Goal: Information Seeking & Learning: Learn about a topic

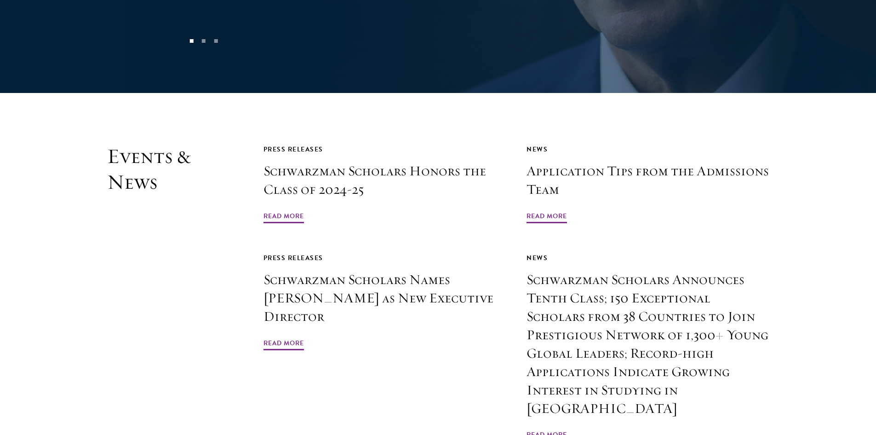
scroll to position [2161, 0]
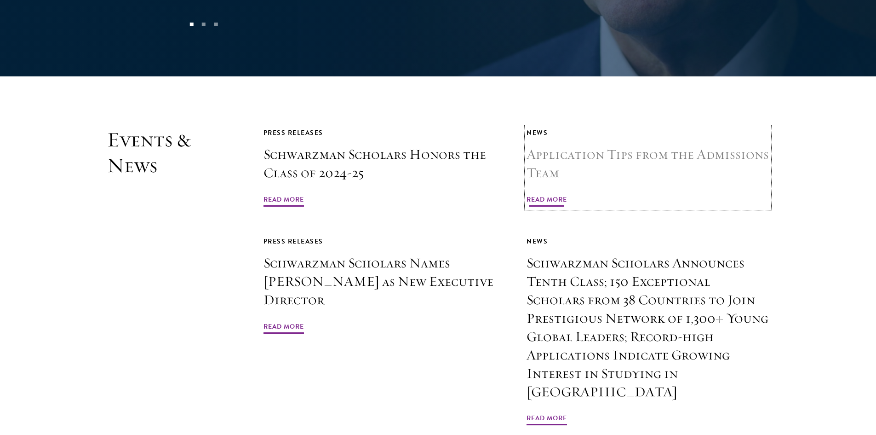
click at [554, 145] on h3 "Application Tips from the Admissions Team" at bounding box center [648, 163] width 243 height 37
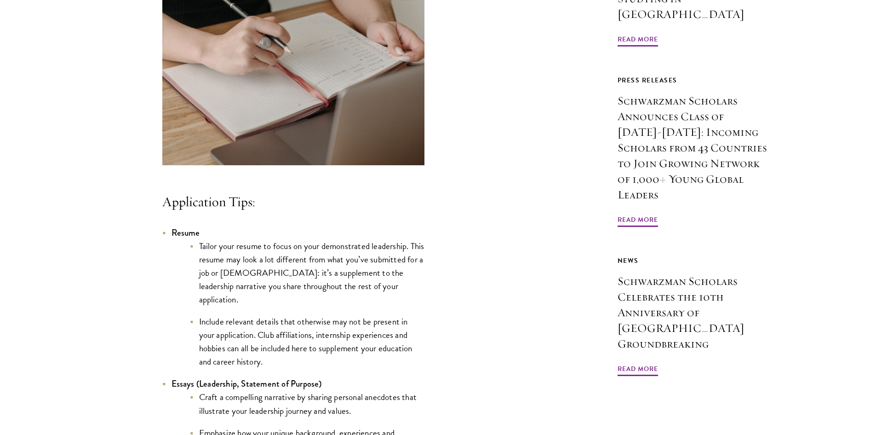
scroll to position [736, 0]
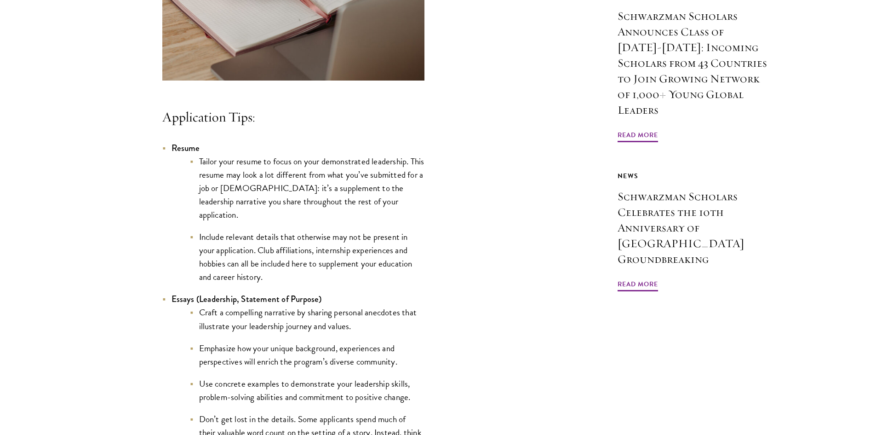
click at [286, 191] on li "Tailor your resume to focus on your demonstrated leadership. This resume may lo…" at bounding box center [307, 188] width 235 height 67
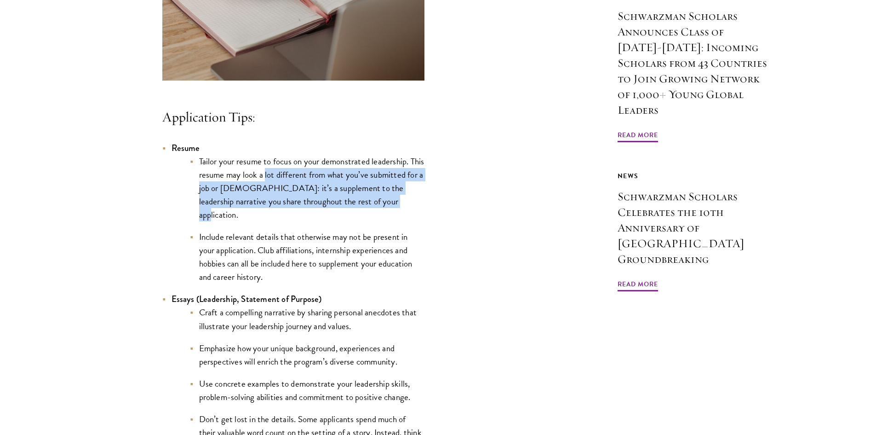
drag, startPoint x: 286, startPoint y: 191, endPoint x: 369, endPoint y: 216, distance: 86.3
click at [369, 216] on li "Tailor your resume to focus on your demonstrated leadership. This resume may lo…" at bounding box center [307, 188] width 235 height 67
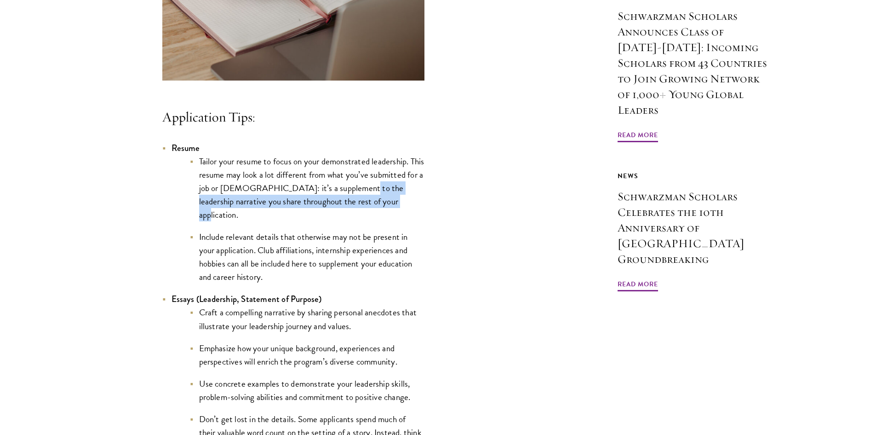
drag, startPoint x: 369, startPoint y: 216, endPoint x: 363, endPoint y: 199, distance: 17.9
click at [363, 199] on li "Tailor your resume to focus on your demonstrated leadership. This resume may lo…" at bounding box center [307, 188] width 235 height 67
drag, startPoint x: 363, startPoint y: 199, endPoint x: 351, endPoint y: 213, distance: 19.0
click at [351, 213] on li "Tailor your resume to focus on your demonstrated leadership. This resume may lo…" at bounding box center [307, 188] width 235 height 67
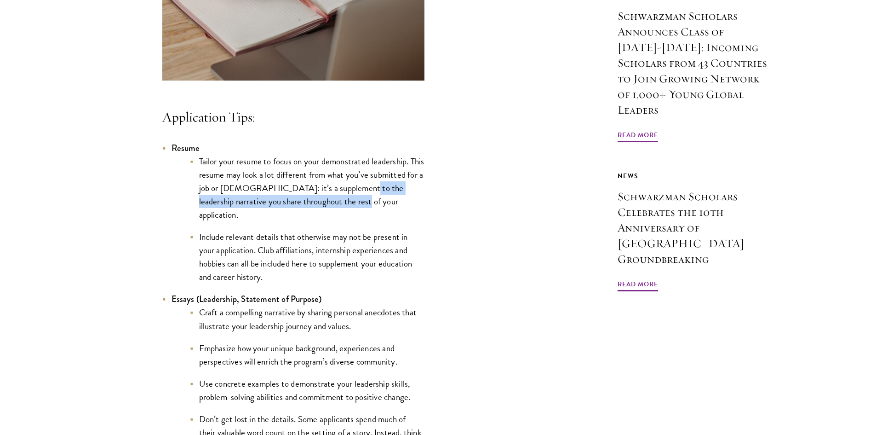
click at [351, 213] on li "Tailor your resume to focus on your demonstrated leadership. This resume may lo…" at bounding box center [307, 188] width 235 height 67
drag, startPoint x: 351, startPoint y: 213, endPoint x: 328, endPoint y: 213, distance: 23.5
click at [328, 213] on li "Tailor your resume to focus on your demonstrated leadership. This resume may lo…" at bounding box center [307, 188] width 235 height 67
click at [327, 213] on li "Tailor your resume to focus on your demonstrated leadership. This resume may lo…" at bounding box center [307, 188] width 235 height 67
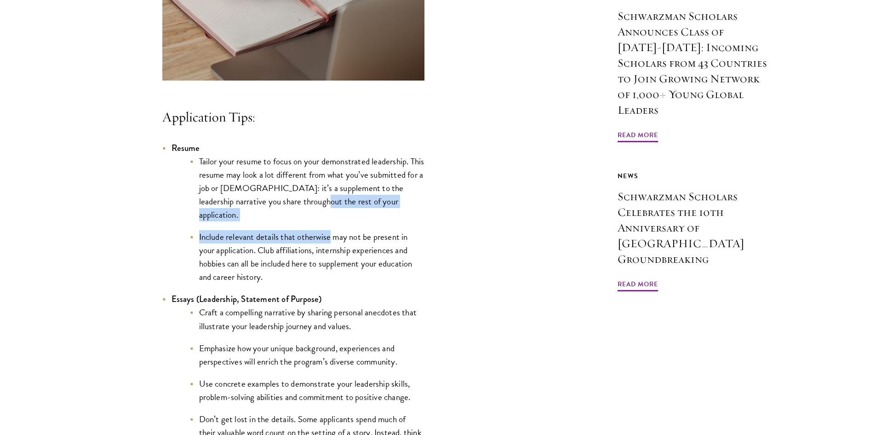
drag, startPoint x: 327, startPoint y: 213, endPoint x: 313, endPoint y: 234, distance: 25.5
click at [313, 234] on ul "Tailor your resume to focus on your demonstrated leadership. This resume may lo…" at bounding box center [298, 219] width 253 height 129
click at [313, 234] on li "Include relevant details that otherwise may not be present in your application.…" at bounding box center [307, 256] width 235 height 53
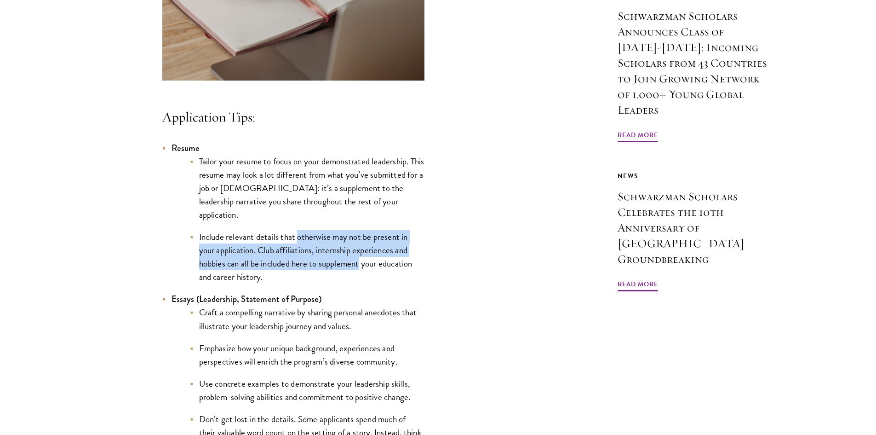
drag, startPoint x: 313, startPoint y: 234, endPoint x: 328, endPoint y: 265, distance: 34.3
click at [328, 265] on li "Include relevant details that otherwise may not be present in your application.…" at bounding box center [307, 256] width 235 height 53
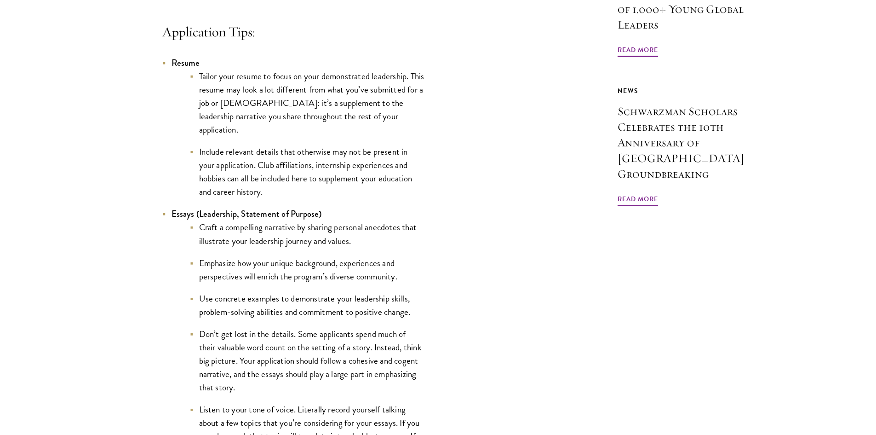
scroll to position [824, 0]
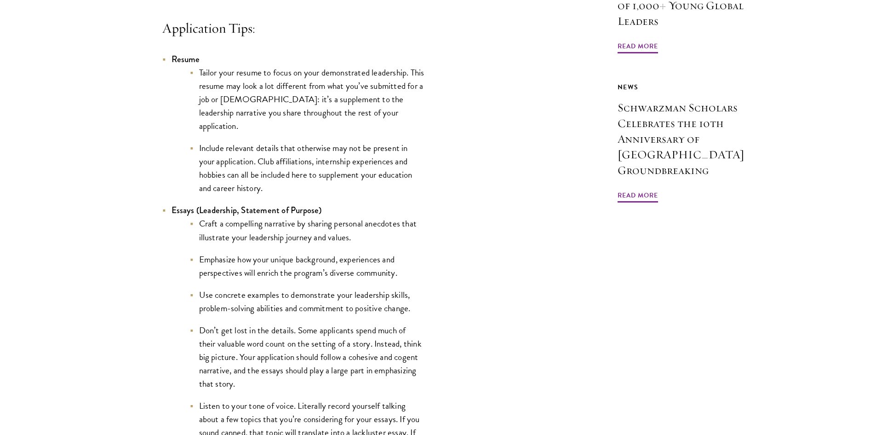
click at [213, 226] on li "Craft a compelling narrative by sharing personal anecdotes that illustrate your…" at bounding box center [307, 230] width 235 height 27
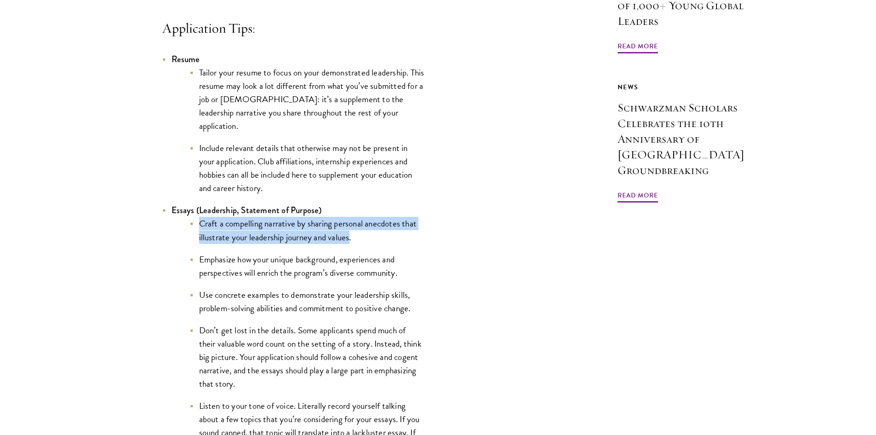
drag, startPoint x: 213, startPoint y: 226, endPoint x: 338, endPoint y: 236, distance: 124.6
click at [338, 236] on li "Craft a compelling narrative by sharing personal anecdotes that illustrate your…" at bounding box center [307, 230] width 235 height 27
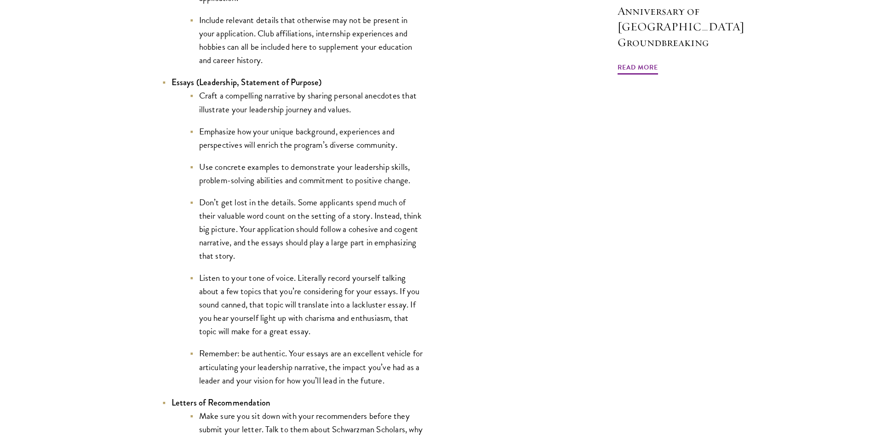
scroll to position [956, 0]
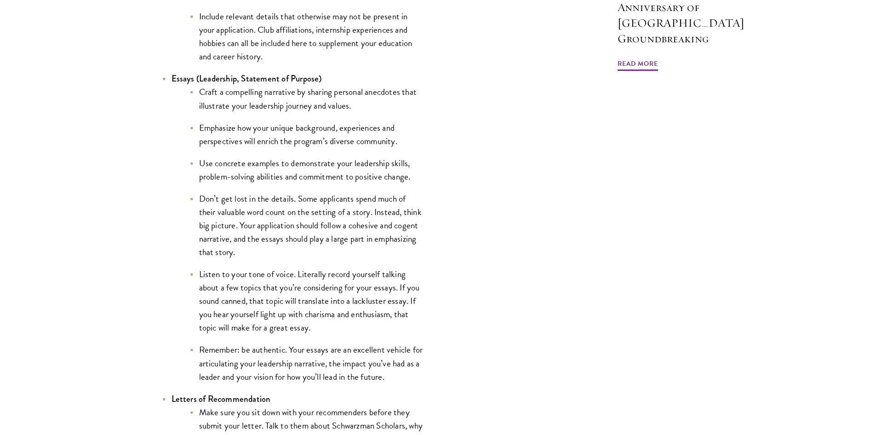
click at [243, 212] on li "Don’t get lost in the details. Some applicants spend much of their valuable wor…" at bounding box center [307, 225] width 235 height 67
drag, startPoint x: 243, startPoint y: 212, endPoint x: 357, endPoint y: 218, distance: 113.8
click at [357, 218] on li "Don’t get lost in the details. Some applicants spend much of their valuable wor…" at bounding box center [307, 225] width 235 height 67
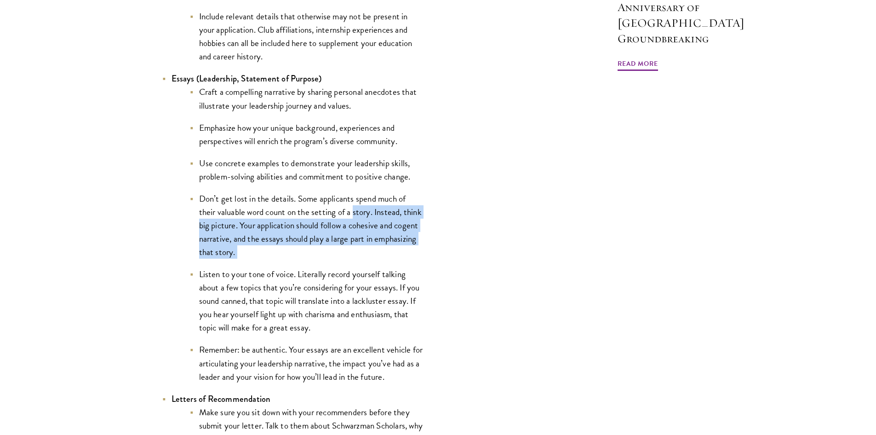
drag, startPoint x: 357, startPoint y: 218, endPoint x: 310, endPoint y: 247, distance: 54.7
click at [310, 247] on li "Don’t get lost in the details. Some applicants spend much of their valuable wor…" at bounding box center [307, 225] width 235 height 67
click at [310, 248] on li "Don’t get lost in the details. Some applicants spend much of their valuable wor…" at bounding box center [307, 225] width 235 height 67
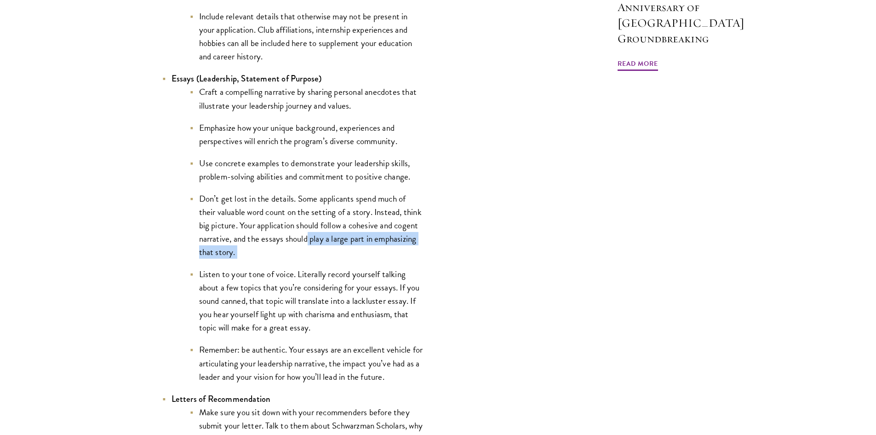
drag, startPoint x: 309, startPoint y: 248, endPoint x: 308, endPoint y: 232, distance: 15.7
click at [308, 233] on li "Don’t get lost in the details. Some applicants spend much of their valuable wor…" at bounding box center [307, 225] width 235 height 67
click at [308, 232] on li "Don’t get lost in the details. Some applicants spend much of their valuable wor…" at bounding box center [307, 225] width 235 height 67
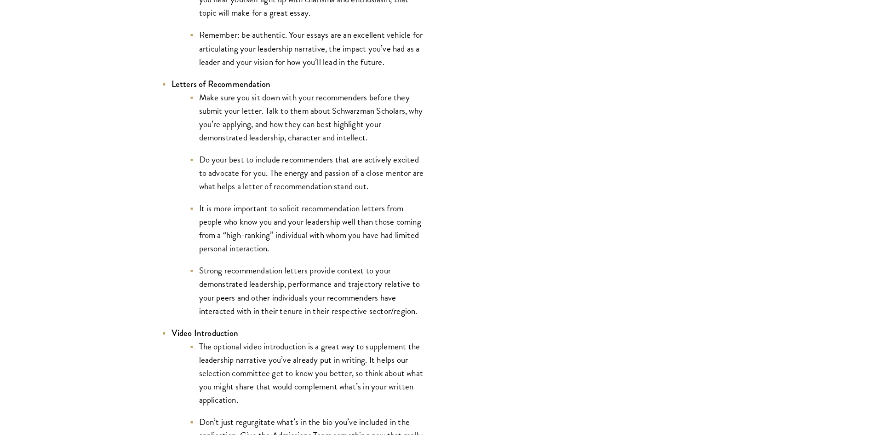
scroll to position [1273, 0]
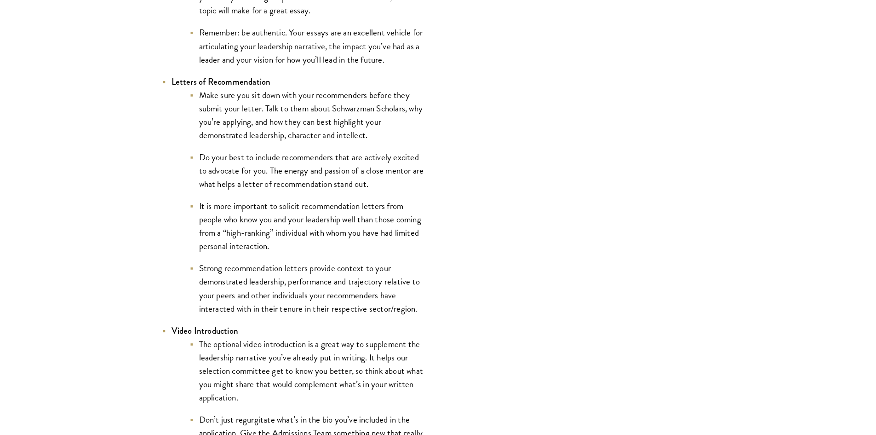
click at [307, 167] on li "Do your best to include recommenders that are actively excited to advocate for …" at bounding box center [307, 170] width 235 height 40
drag, startPoint x: 307, startPoint y: 167, endPoint x: 313, endPoint y: 183, distance: 17.3
click at [313, 183] on li "Do your best to include recommenders that are actively excited to advocate for …" at bounding box center [307, 170] width 235 height 40
drag, startPoint x: 313, startPoint y: 183, endPoint x: 320, endPoint y: 186, distance: 7.4
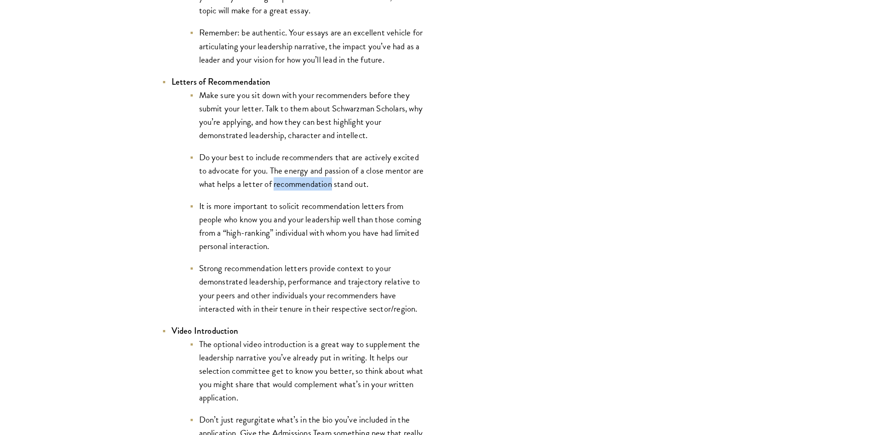
click at [320, 186] on li "Do your best to include recommenders that are actively excited to advocate for …" at bounding box center [307, 170] width 235 height 40
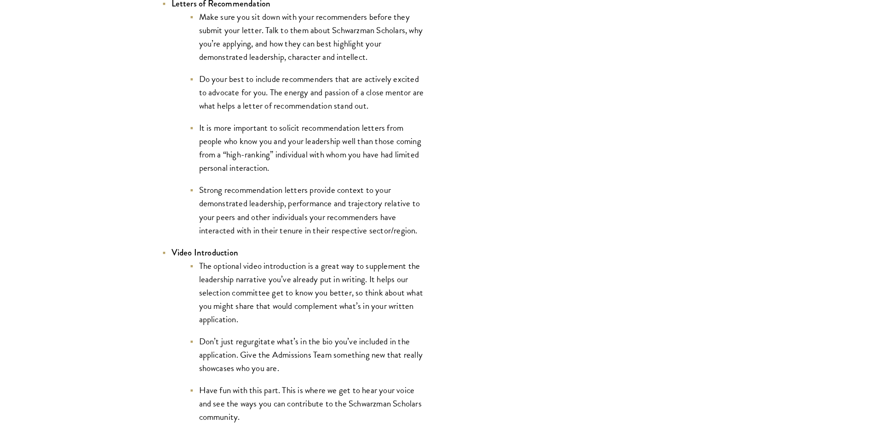
scroll to position [1354, 0]
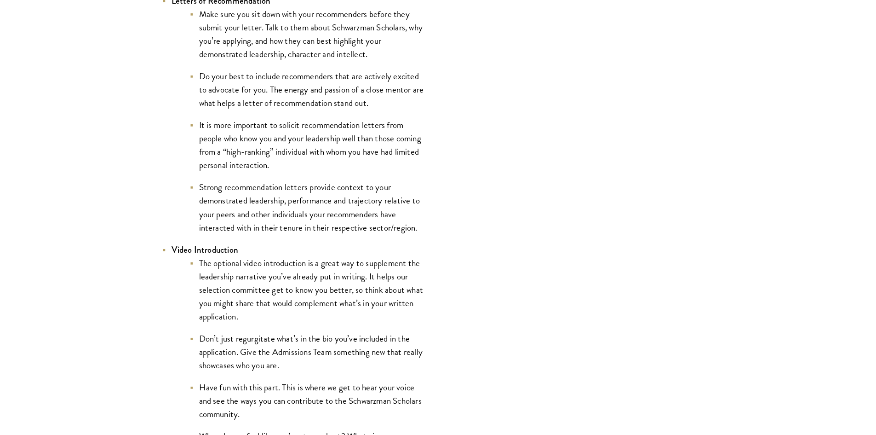
click at [317, 205] on li "Strong recommendation letters provide context to your demonstrated leadership, …" at bounding box center [307, 206] width 235 height 53
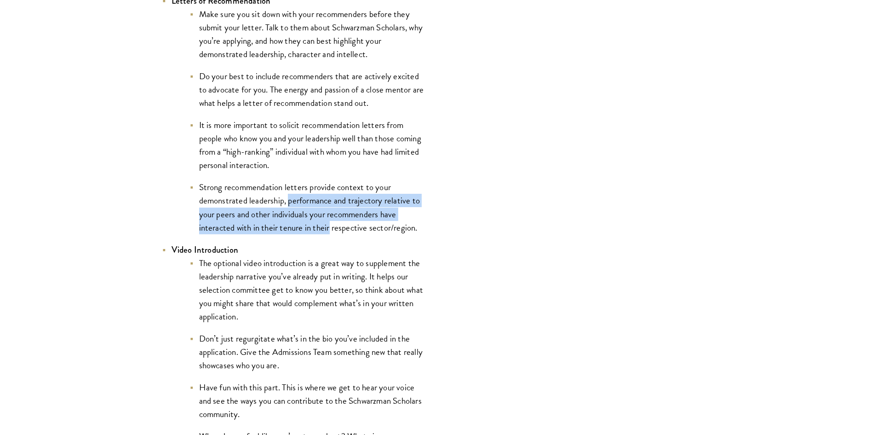
drag, startPoint x: 317, startPoint y: 205, endPoint x: 322, endPoint y: 225, distance: 21.0
click at [322, 225] on li "Strong recommendation letters provide context to your demonstrated leadership, …" at bounding box center [307, 206] width 235 height 53
drag, startPoint x: 322, startPoint y: 225, endPoint x: 323, endPoint y: 212, distance: 13.3
click at [323, 212] on li "Strong recommendation letters provide context to your demonstrated leadership, …" at bounding box center [307, 206] width 235 height 53
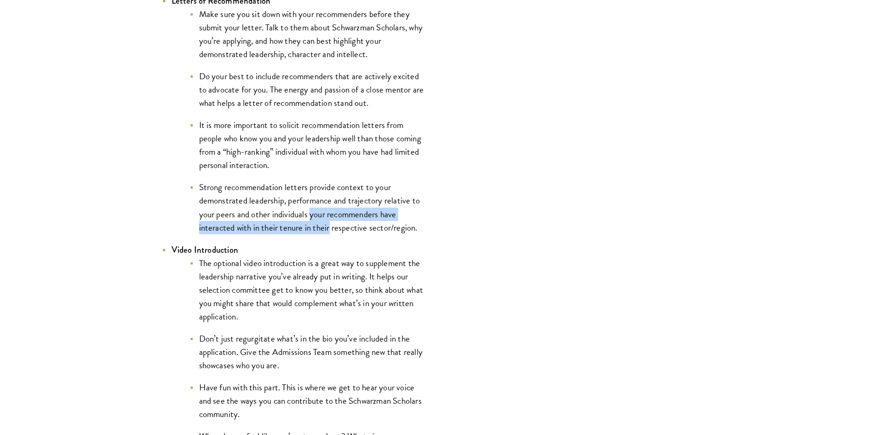
click at [323, 212] on li "Strong recommendation letters provide context to your demonstrated leadership, …" at bounding box center [307, 206] width 235 height 53
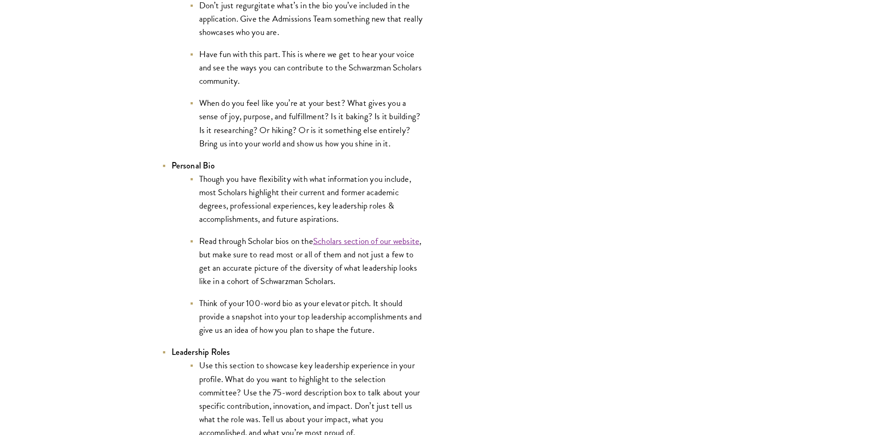
scroll to position [1689, 0]
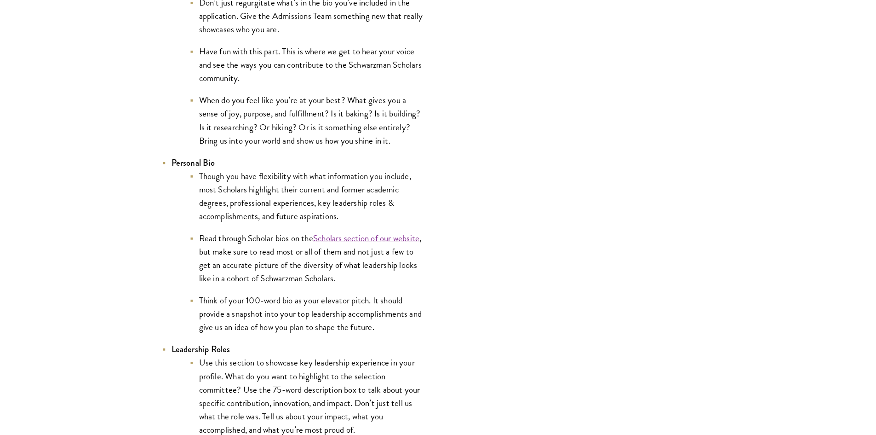
click at [213, 175] on li "Though you have flexibility with what information you include, most Scholars hi…" at bounding box center [307, 195] width 235 height 53
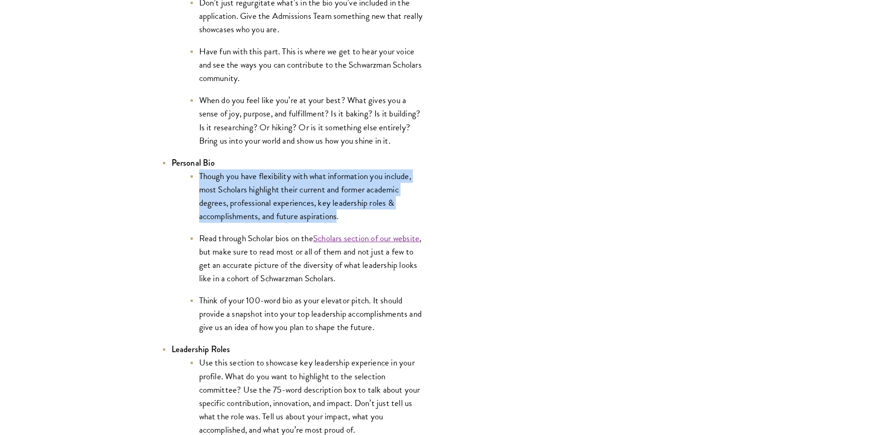
drag, startPoint x: 213, startPoint y: 175, endPoint x: 332, endPoint y: 213, distance: 124.6
click at [332, 213] on li "Though you have flexibility with what information you include, most Scholars hi…" at bounding box center [307, 195] width 235 height 53
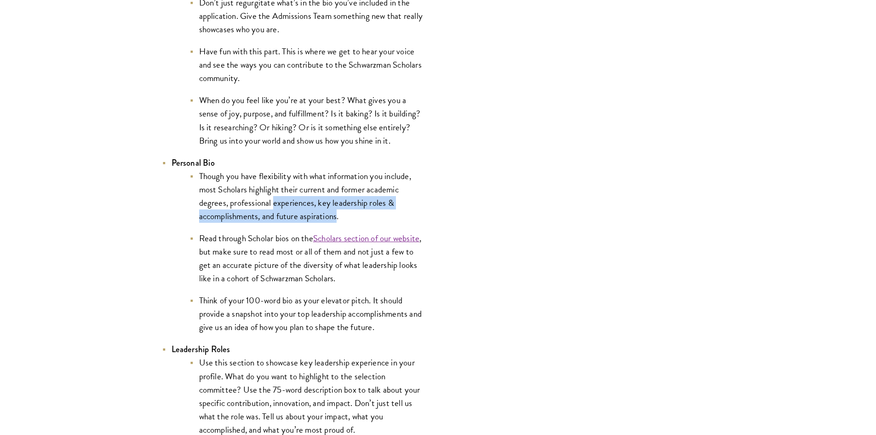
drag, startPoint x: 332, startPoint y: 213, endPoint x: 279, endPoint y: 206, distance: 53.3
click at [279, 206] on li "Though you have flexibility with what information you include, most Scholars hi…" at bounding box center [307, 195] width 235 height 53
drag, startPoint x: 279, startPoint y: 206, endPoint x: 290, endPoint y: 217, distance: 14.6
click at [290, 217] on li "Though you have flexibility with what information you include, most Scholars hi…" at bounding box center [307, 195] width 235 height 53
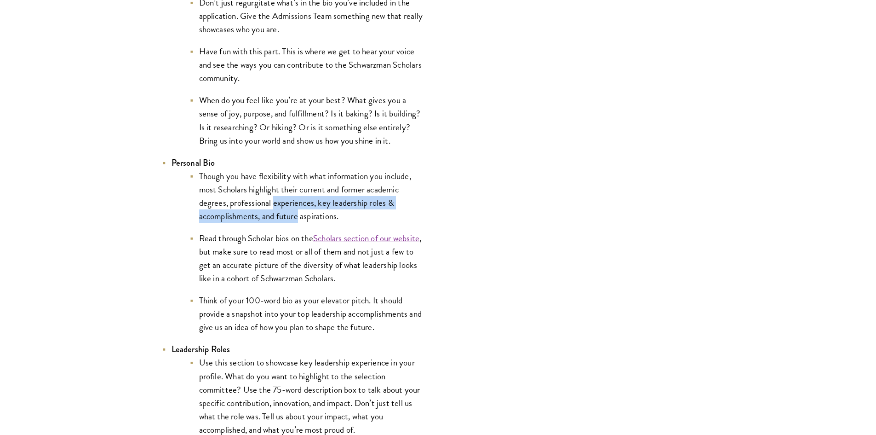
click at [290, 217] on li "Though you have flexibility with what information you include, most Scholars hi…" at bounding box center [307, 195] width 235 height 53
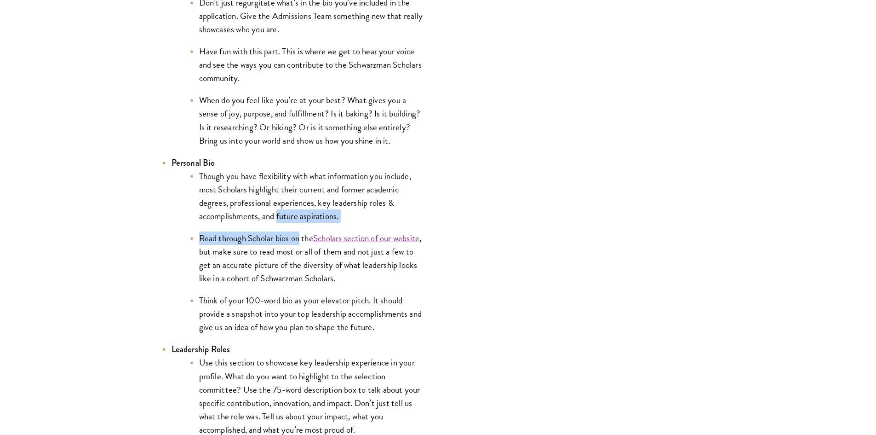
drag, startPoint x: 290, startPoint y: 217, endPoint x: 293, endPoint y: 230, distance: 13.8
click at [293, 230] on ul "Though you have flexibility with what information you include, most Scholars hi…" at bounding box center [298, 251] width 253 height 165
click at [293, 235] on li "Read through Scholar bios on the Scholars section of our website , but make sur…" at bounding box center [307, 257] width 235 height 53
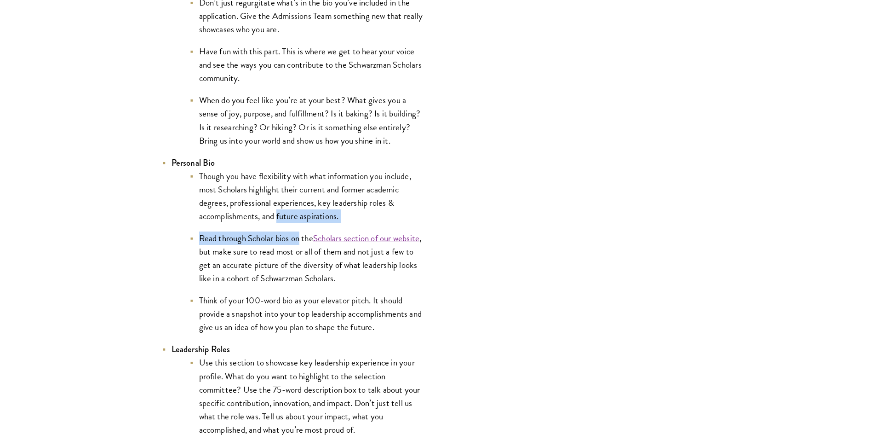
click at [293, 235] on li "Read through Scholar bios on the Scholars section of our website , but make sur…" at bounding box center [307, 257] width 235 height 53
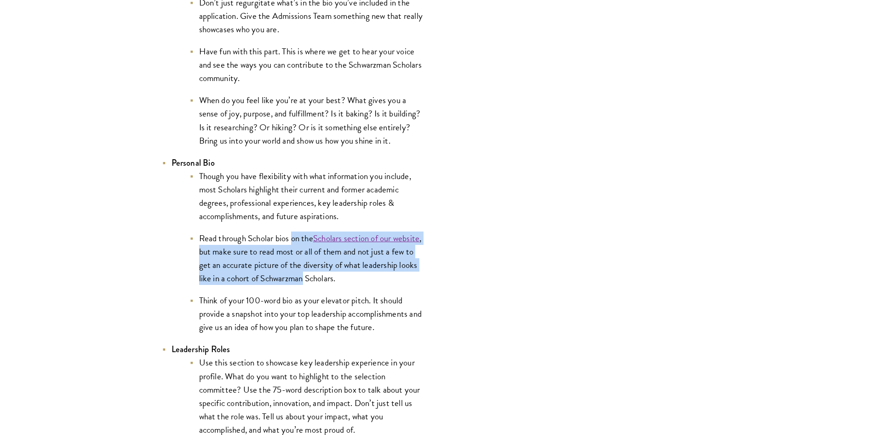
drag, startPoint x: 293, startPoint y: 235, endPoint x: 292, endPoint y: 277, distance: 41.9
click at [292, 277] on li "Read through Scholar bios on the Scholars section of our website , but make sur…" at bounding box center [307, 257] width 235 height 53
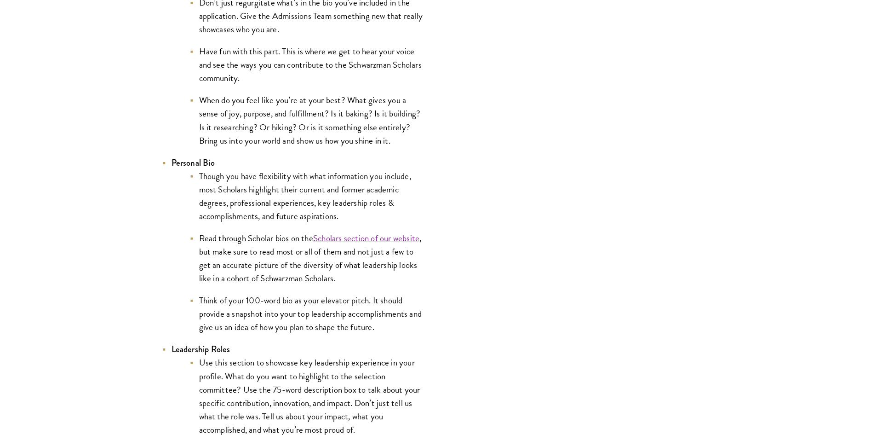
click at [292, 277] on li "Read through Scholar bios on the Scholars section of our website , but make sur…" at bounding box center [307, 257] width 235 height 53
drag, startPoint x: 292, startPoint y: 277, endPoint x: 290, endPoint y: 266, distance: 11.1
click at [290, 267] on li "Read through Scholar bios on the Scholars section of our website , but make sur…" at bounding box center [307, 257] width 235 height 53
click at [290, 266] on li "Read through Scholar bios on the Scholars section of our website , but make sur…" at bounding box center [307, 257] width 235 height 53
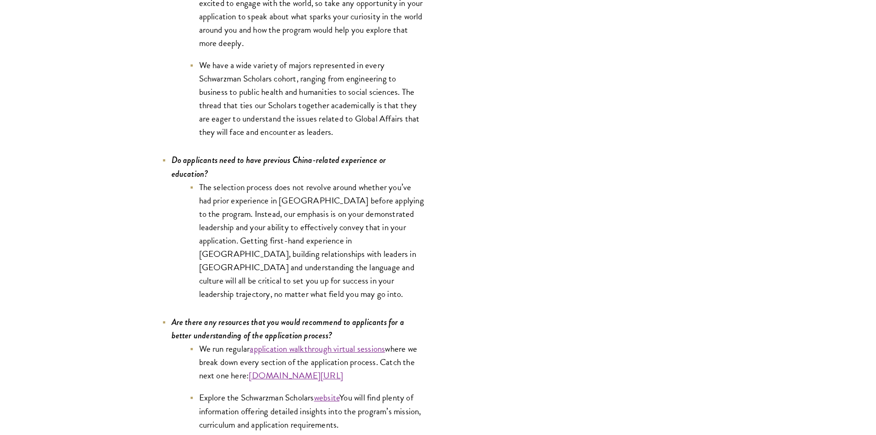
scroll to position [4324, 0]
click at [219, 183] on li "The selection process does not revolve around whether you’ve had prior experien…" at bounding box center [307, 240] width 235 height 120
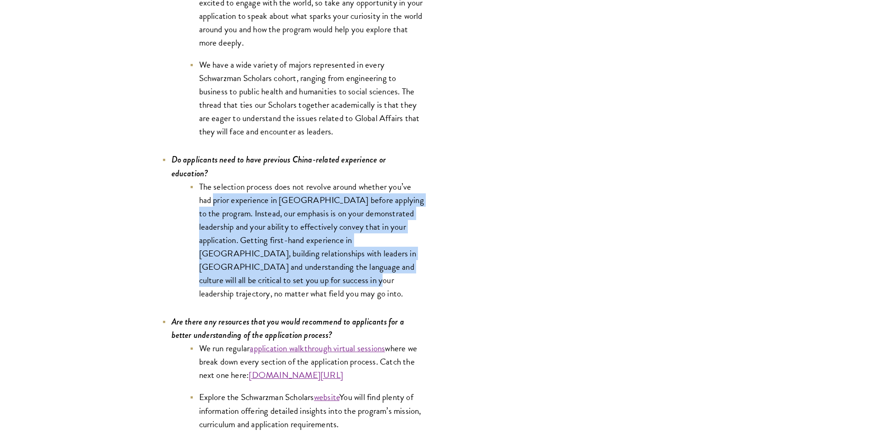
drag, startPoint x: 219, startPoint y: 183, endPoint x: 306, endPoint y: 269, distance: 122.3
click at [306, 269] on li "The selection process does not revolve around whether you’ve had prior experien…" at bounding box center [307, 240] width 235 height 120
click at [303, 267] on li "The selection process does not revolve around whether you’ve had prior experien…" at bounding box center [307, 240] width 235 height 120
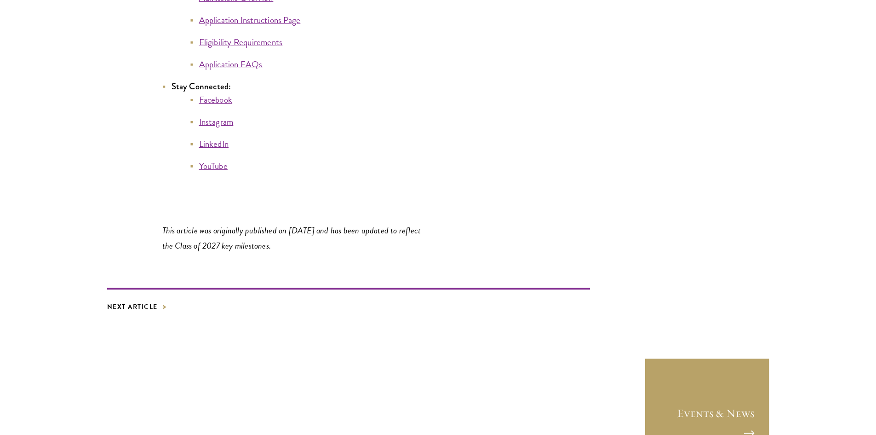
scroll to position [5180, 0]
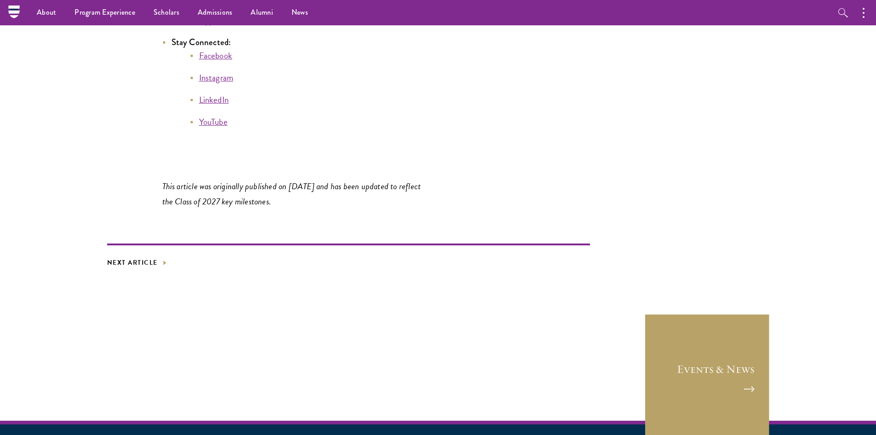
drag, startPoint x: 182, startPoint y: 219, endPoint x: 188, endPoint y: 203, distance: 17.3
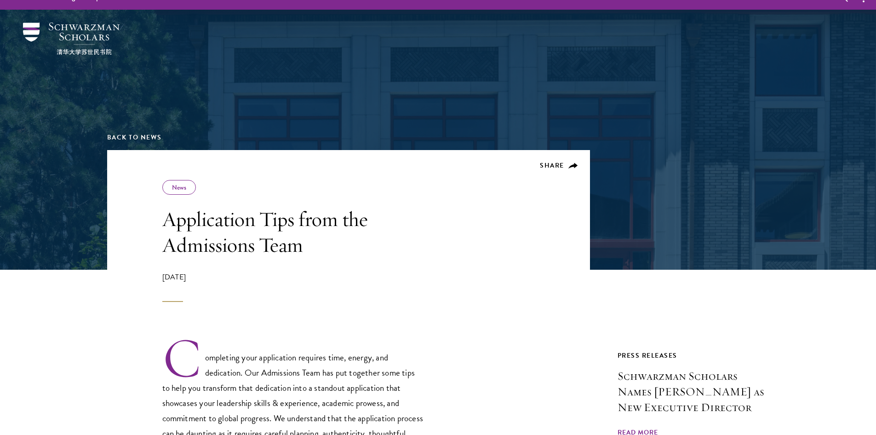
scroll to position [0, 0]
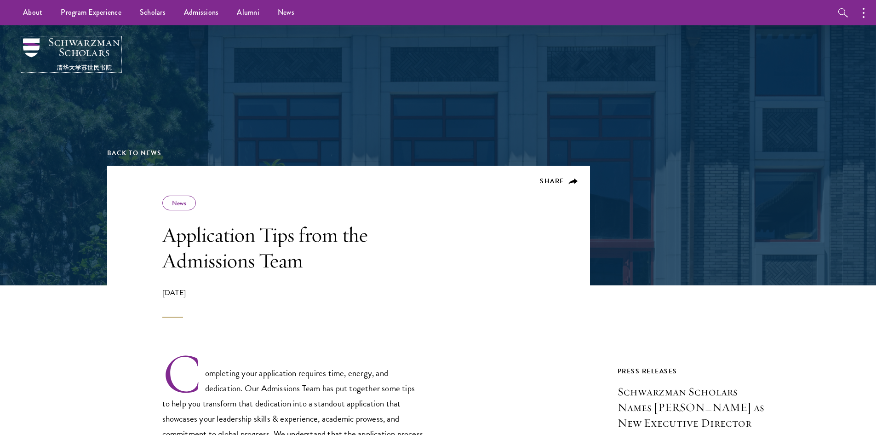
click at [71, 50] on img at bounding box center [71, 54] width 97 height 32
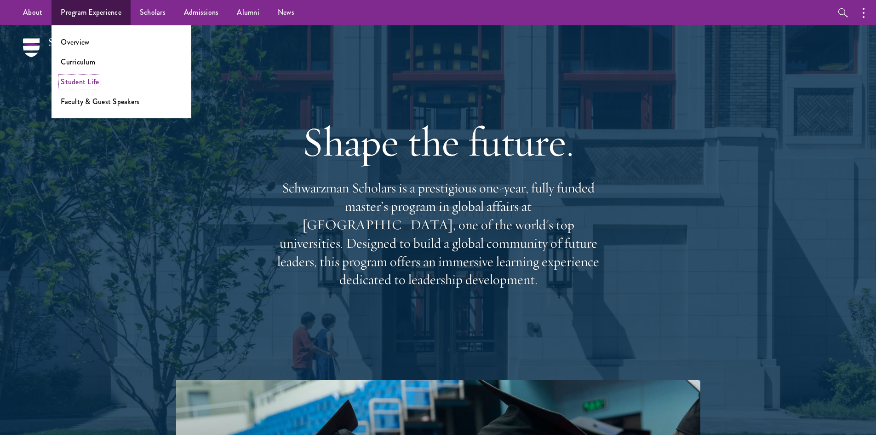
click at [82, 84] on link "Student Life" at bounding box center [80, 81] width 38 height 11
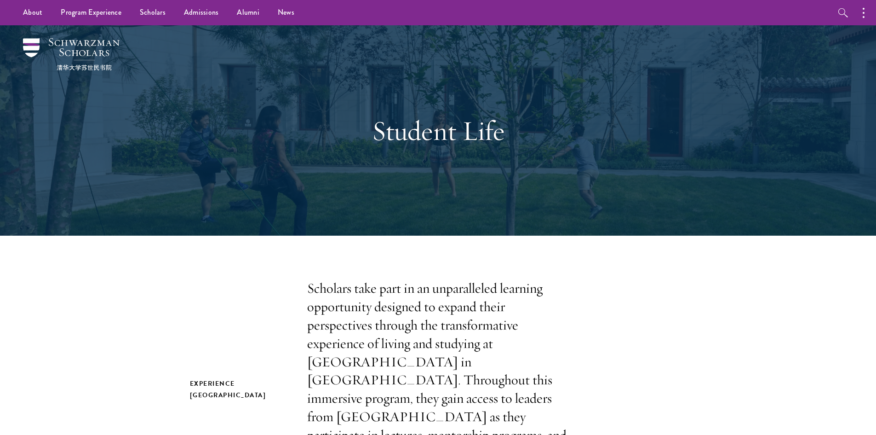
drag, startPoint x: 260, startPoint y: 178, endPoint x: 278, endPoint y: -17, distance: 195.4
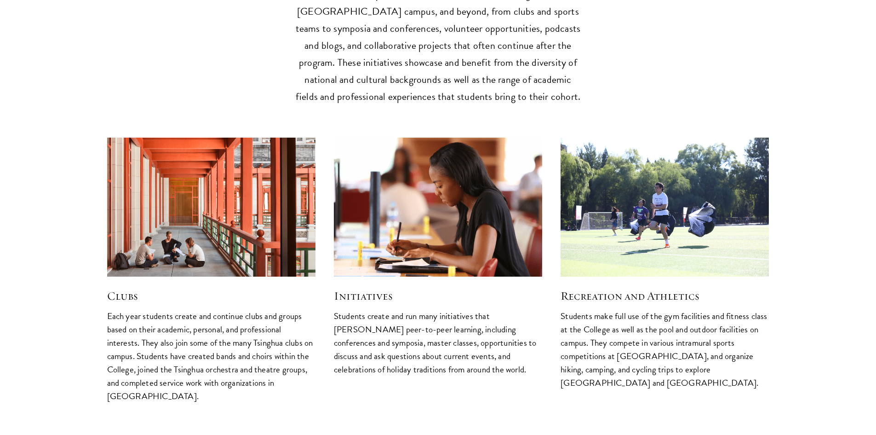
drag, startPoint x: 258, startPoint y: 135, endPoint x: 261, endPoint y: 238, distance: 103.0
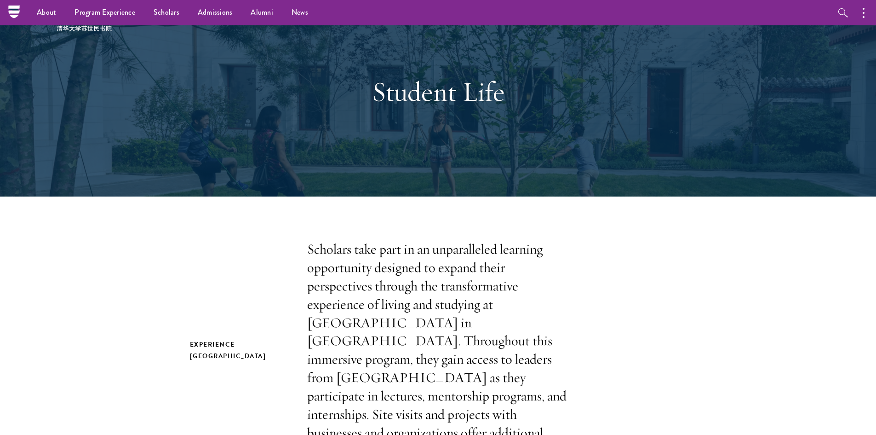
drag, startPoint x: 262, startPoint y: 238, endPoint x: 282, endPoint y: 98, distance: 141.2
